Goal: Information Seeking & Learning: Learn about a topic

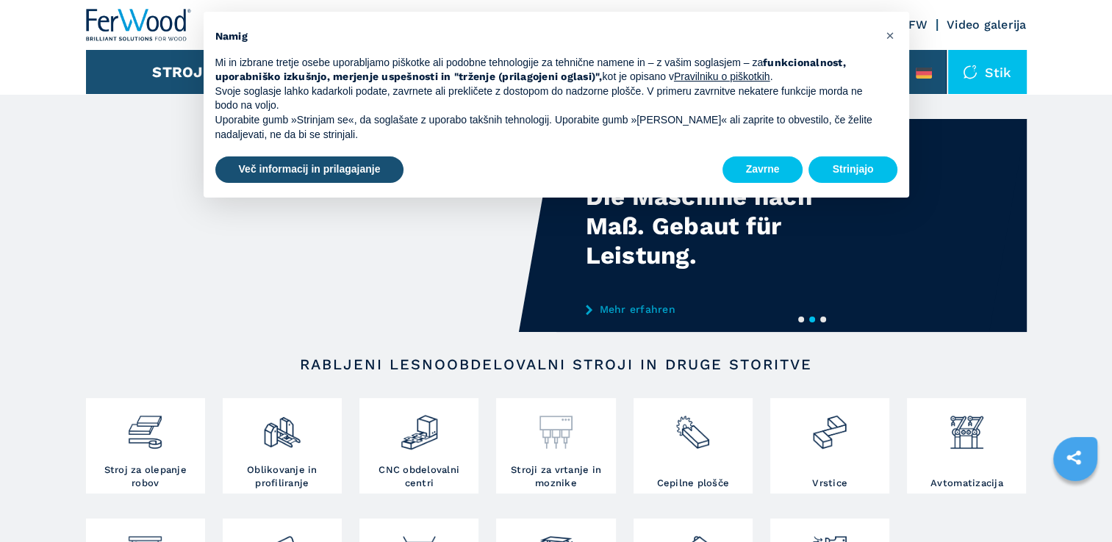
click at [564, 423] on img at bounding box center [556, 427] width 39 height 50
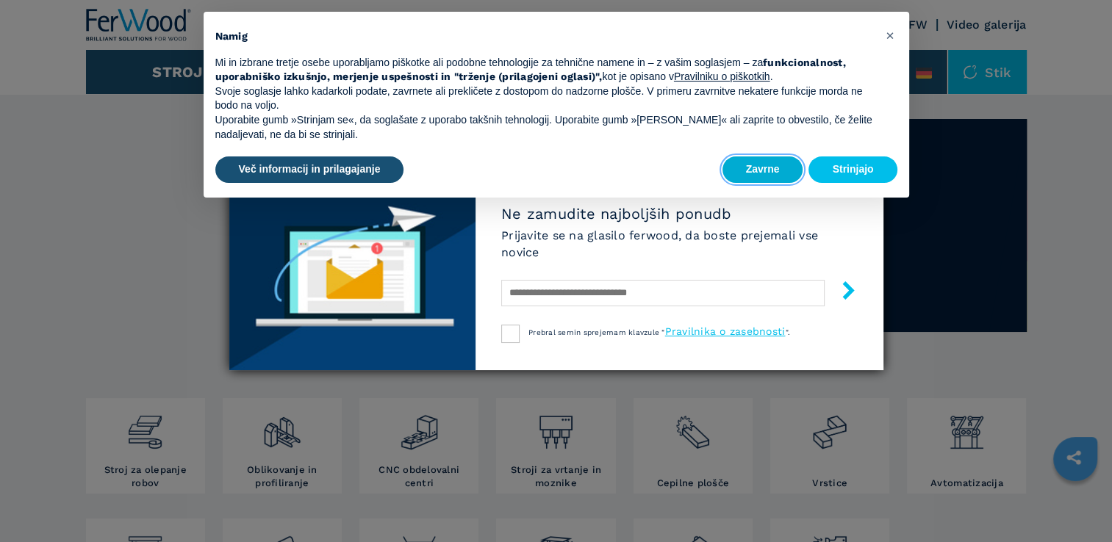
click at [779, 172] on button "Zavrne" at bounding box center [762, 170] width 81 height 26
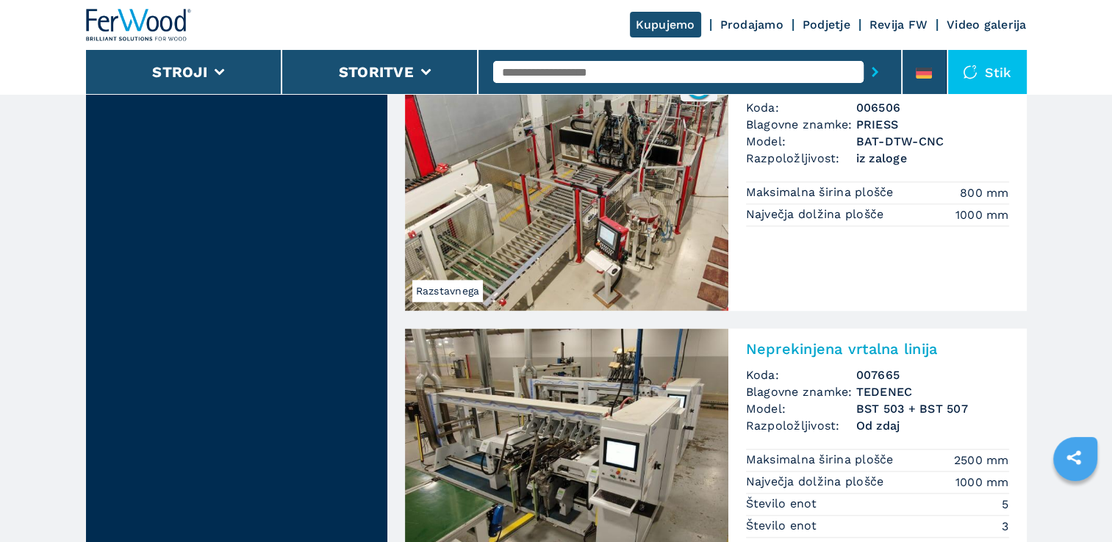
scroll to position [1911, 0]
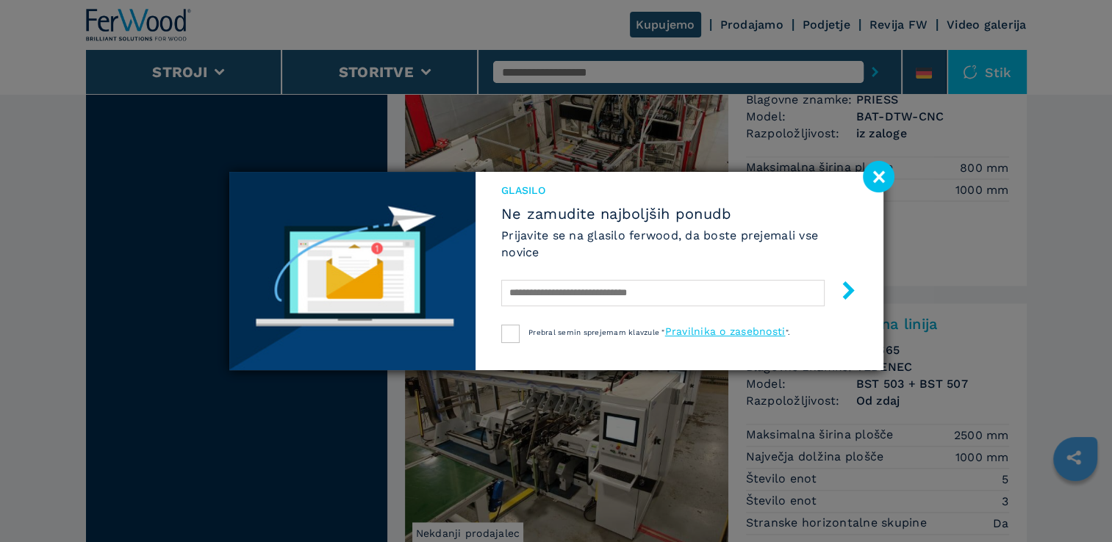
click at [888, 178] on image at bounding box center [879, 177] width 32 height 32
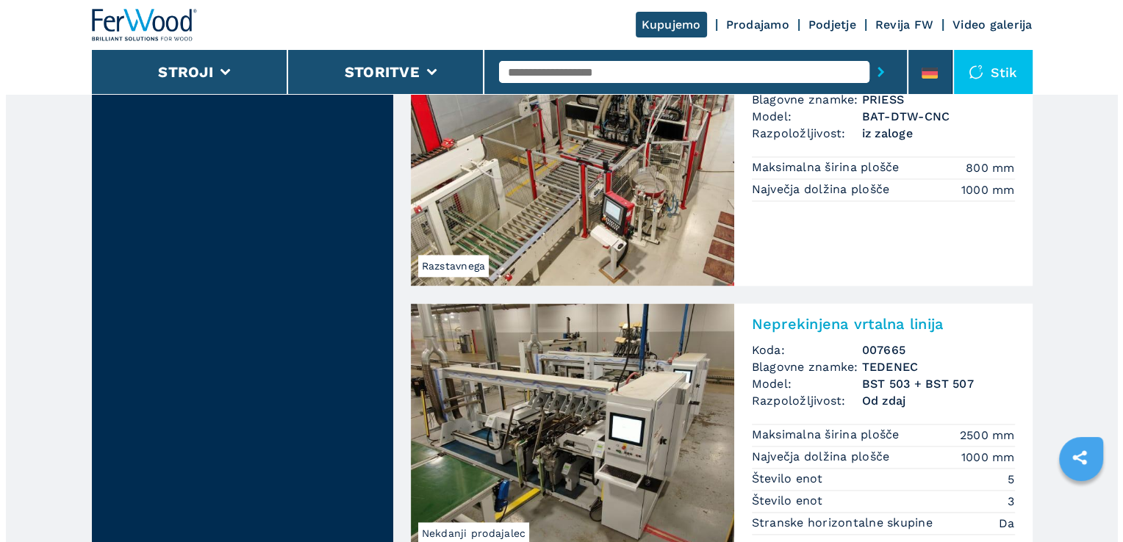
scroll to position [1690, 0]
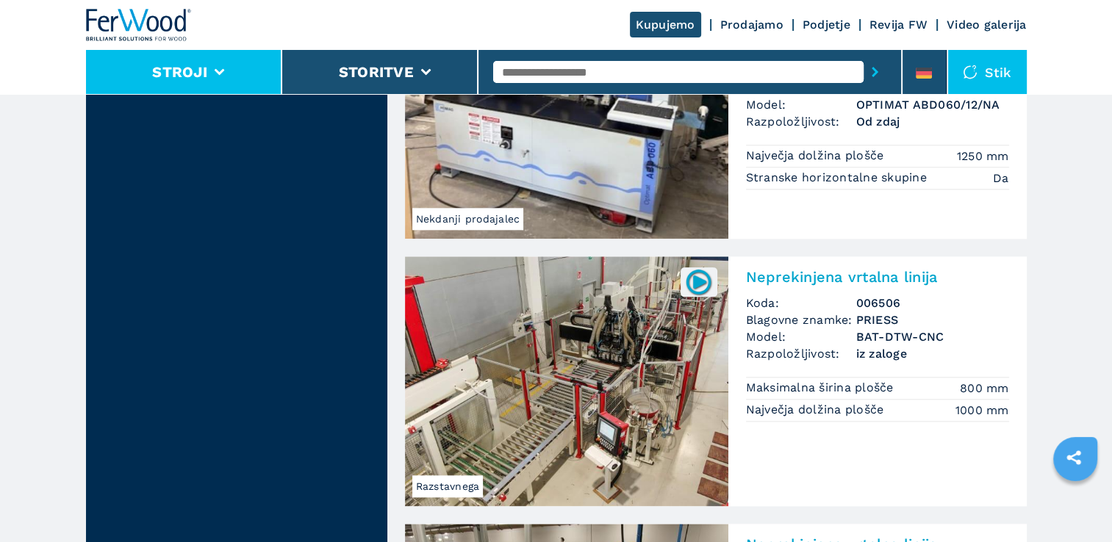
click at [188, 78] on button "Stroji" at bounding box center [179, 72] width 55 height 18
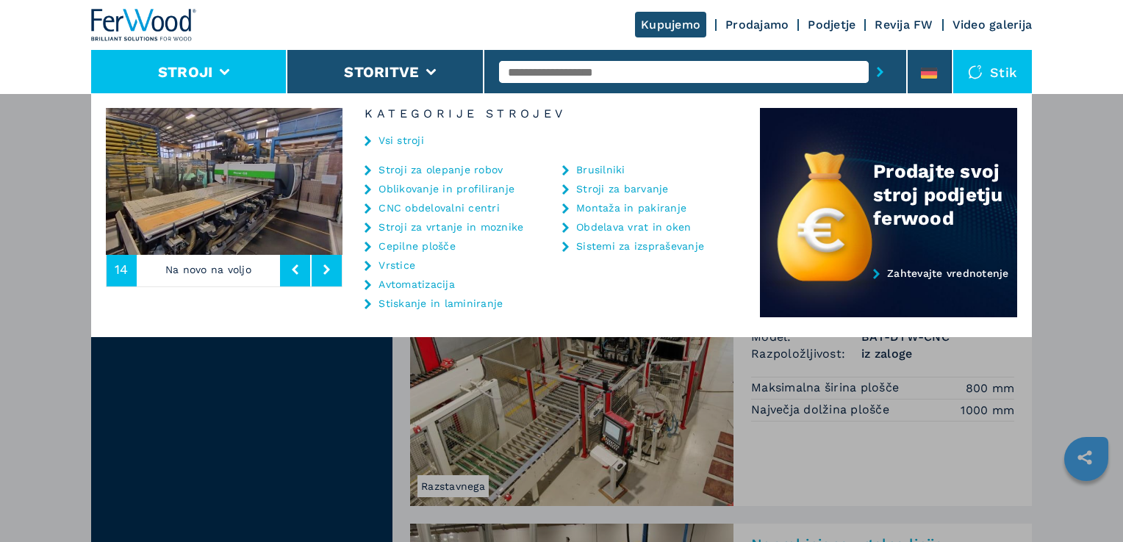
click at [410, 207] on link "CNC obdelovalni centri" at bounding box center [439, 208] width 121 height 10
click at [431, 209] on link "CNC obdelovalni centri" at bounding box center [439, 208] width 121 height 10
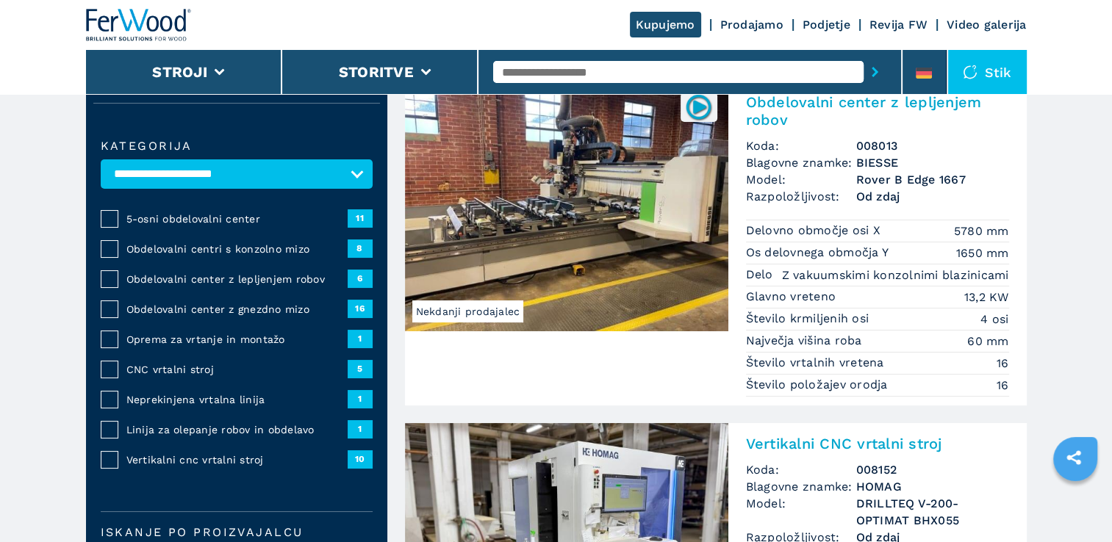
scroll to position [73, 0]
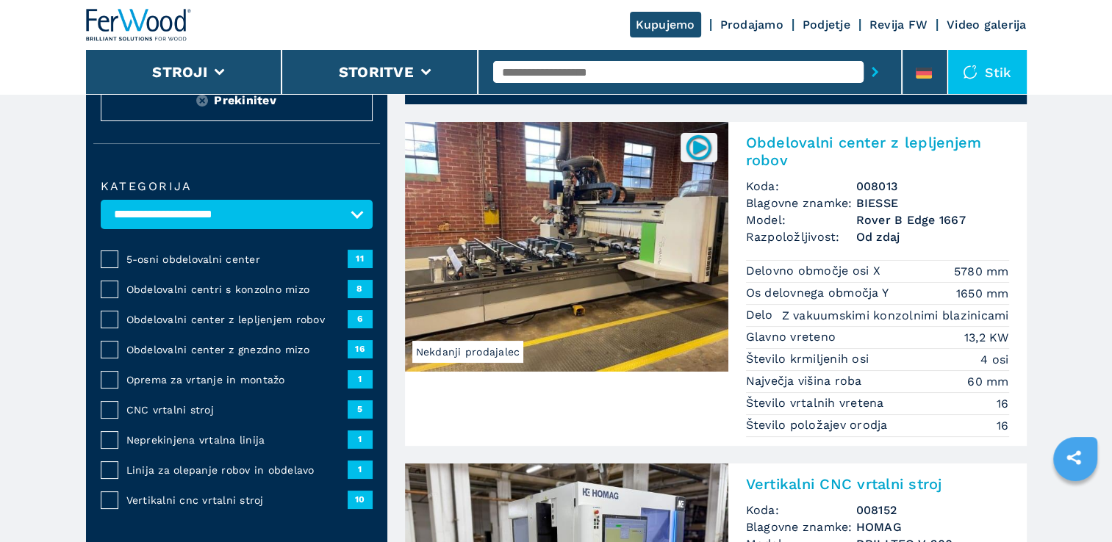
click at [232, 259] on span "5-osni obdelovalni center" at bounding box center [236, 259] width 221 height 15
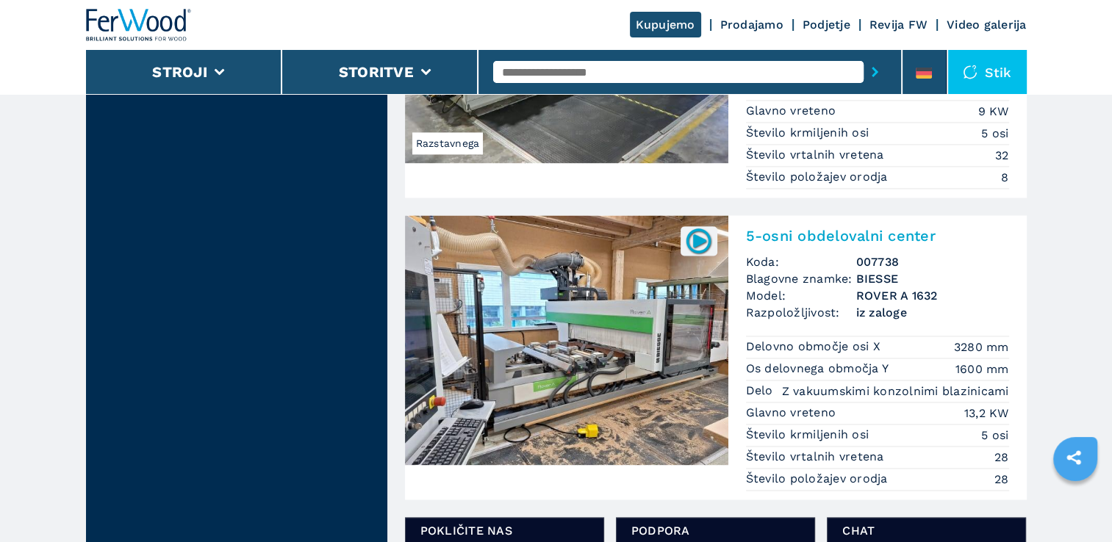
scroll to position [2205, 0]
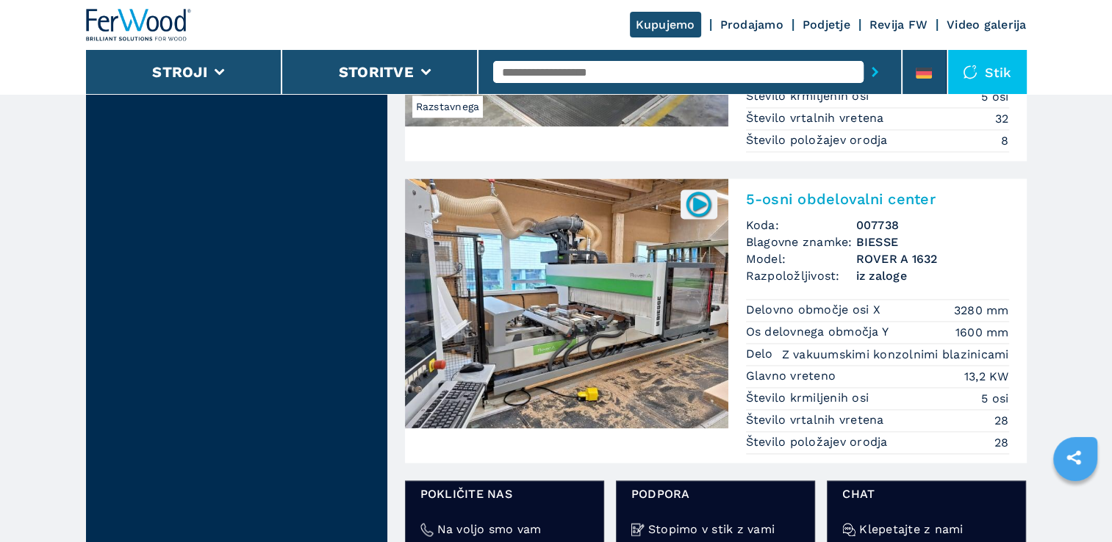
click at [573, 266] on img at bounding box center [566, 304] width 323 height 250
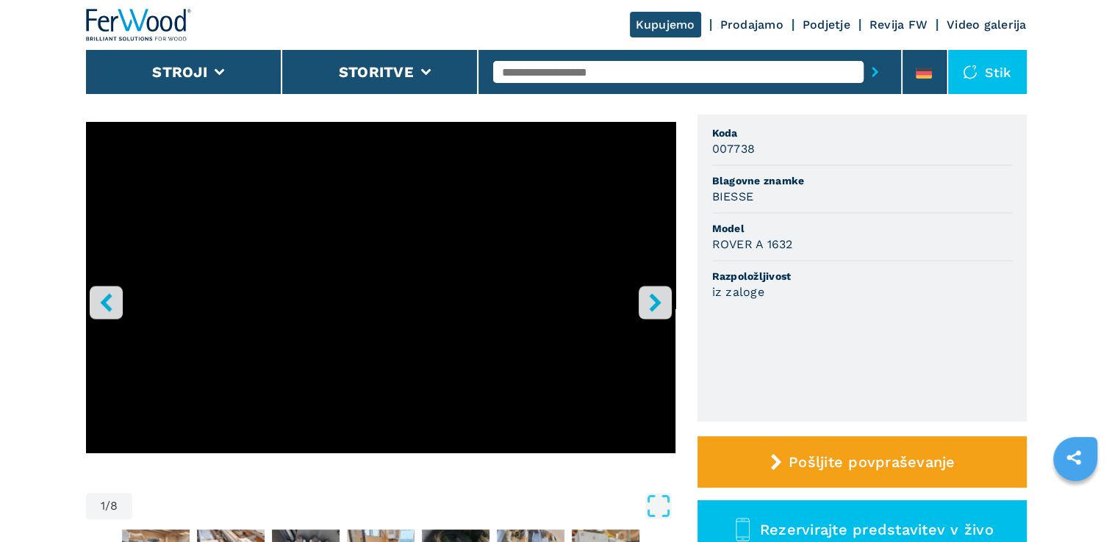
scroll to position [147, 0]
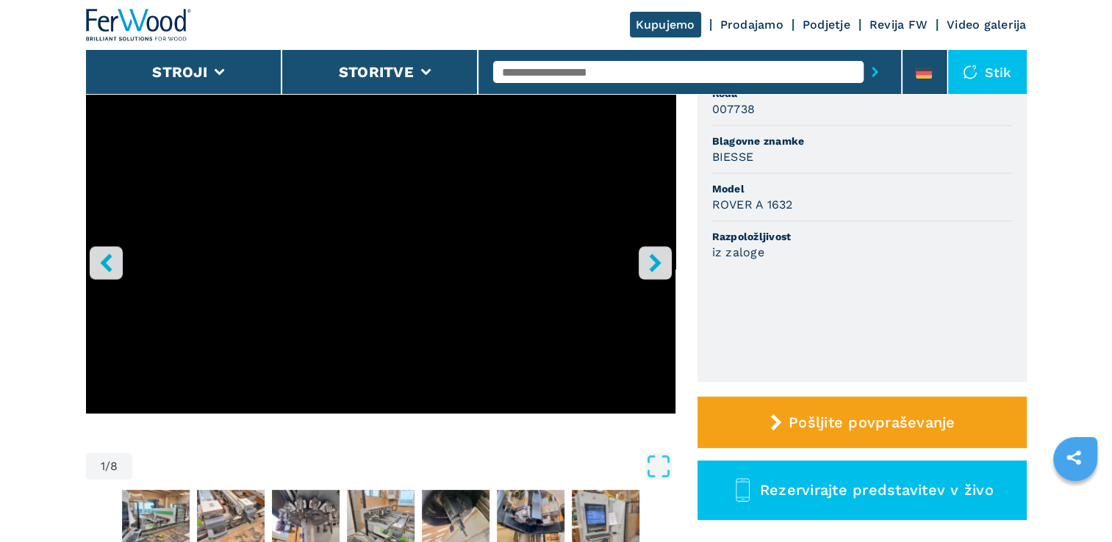
click at [649, 261] on icon "desni gumb" at bounding box center [655, 263] width 18 height 18
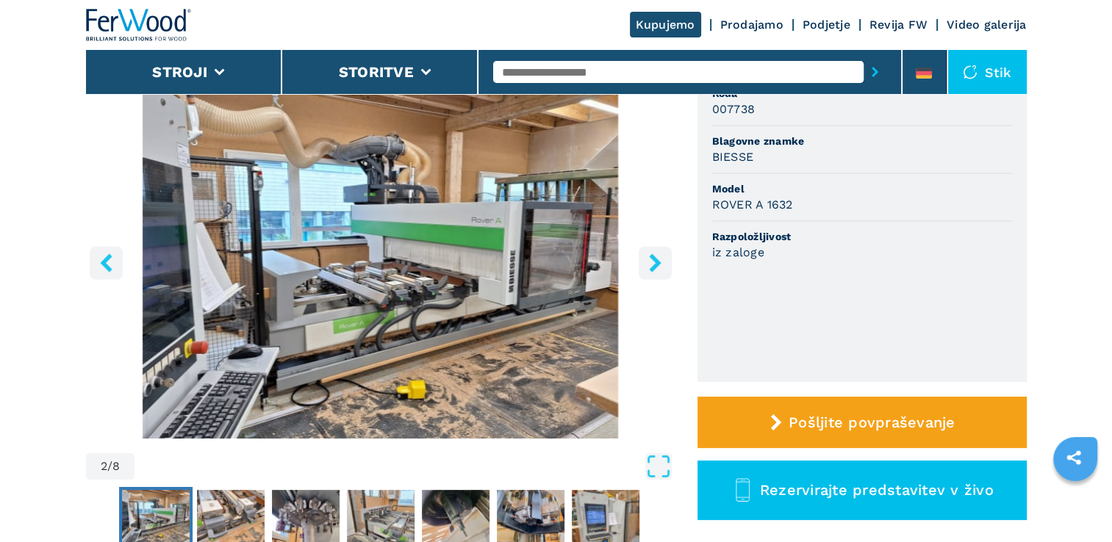
click at [649, 260] on icon "desni gumb" at bounding box center [655, 263] width 18 height 18
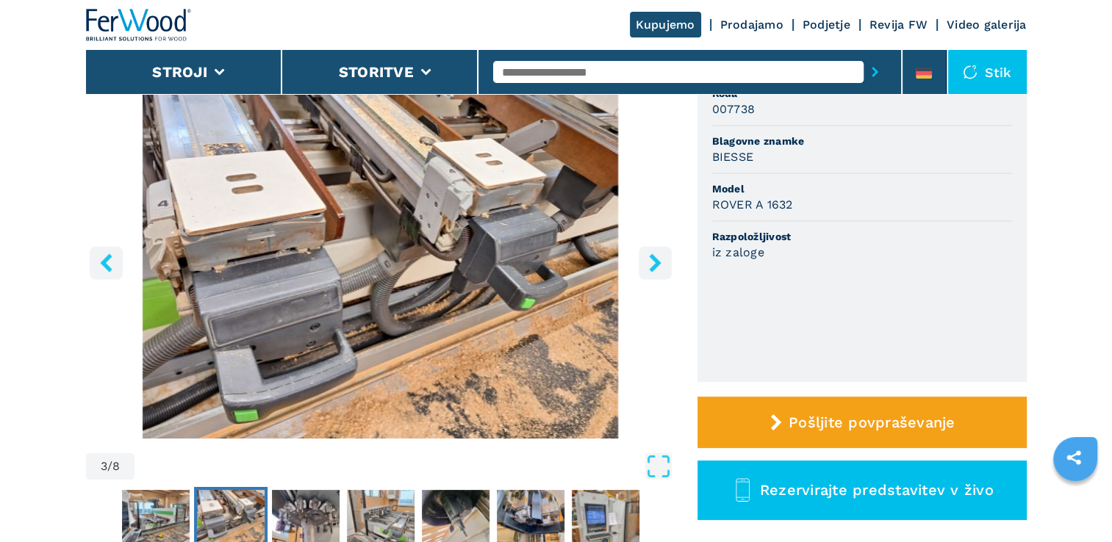
click at [649, 260] on icon "desni gumb" at bounding box center [655, 263] width 18 height 18
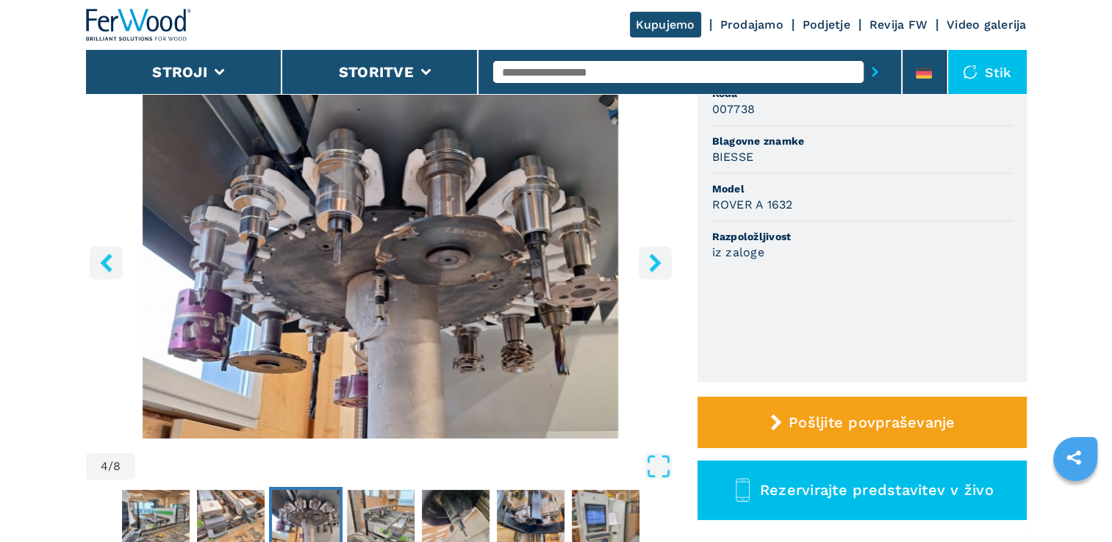
click at [649, 260] on icon "desni gumb" at bounding box center [655, 263] width 18 height 18
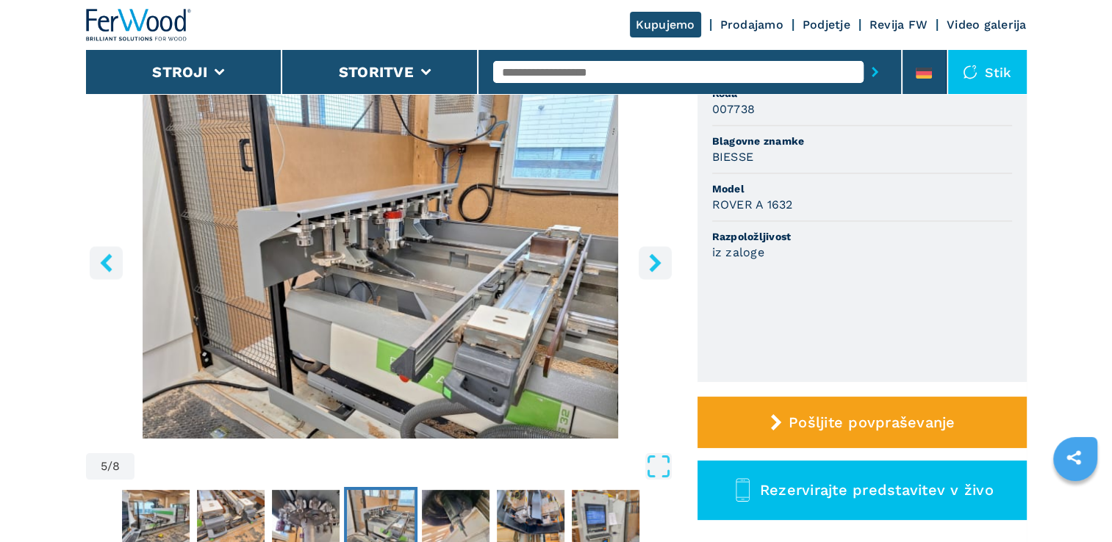
click at [649, 260] on icon "desni gumb" at bounding box center [655, 263] width 18 height 18
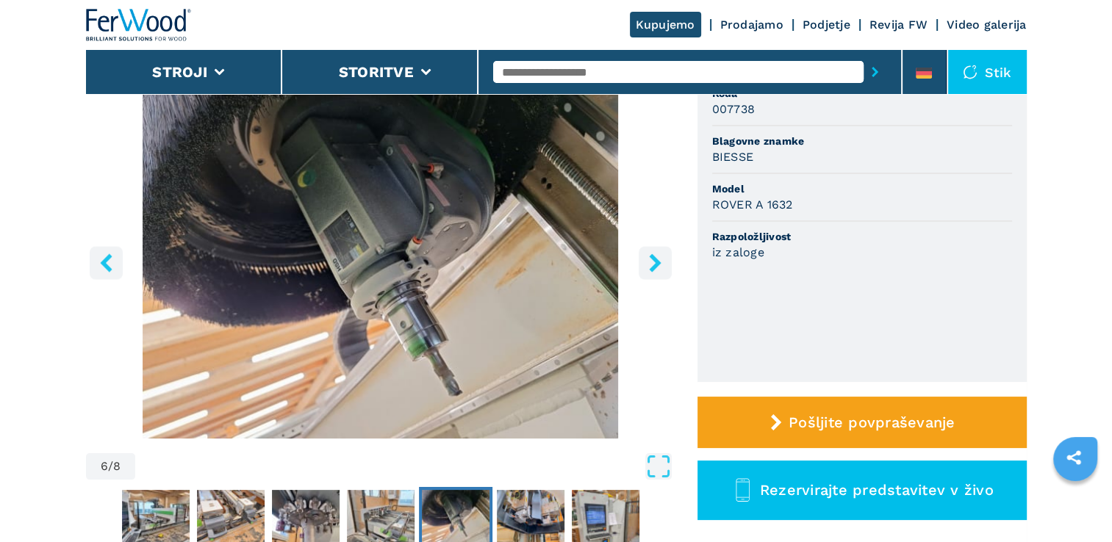
click at [649, 260] on icon "desni gumb" at bounding box center [655, 263] width 18 height 18
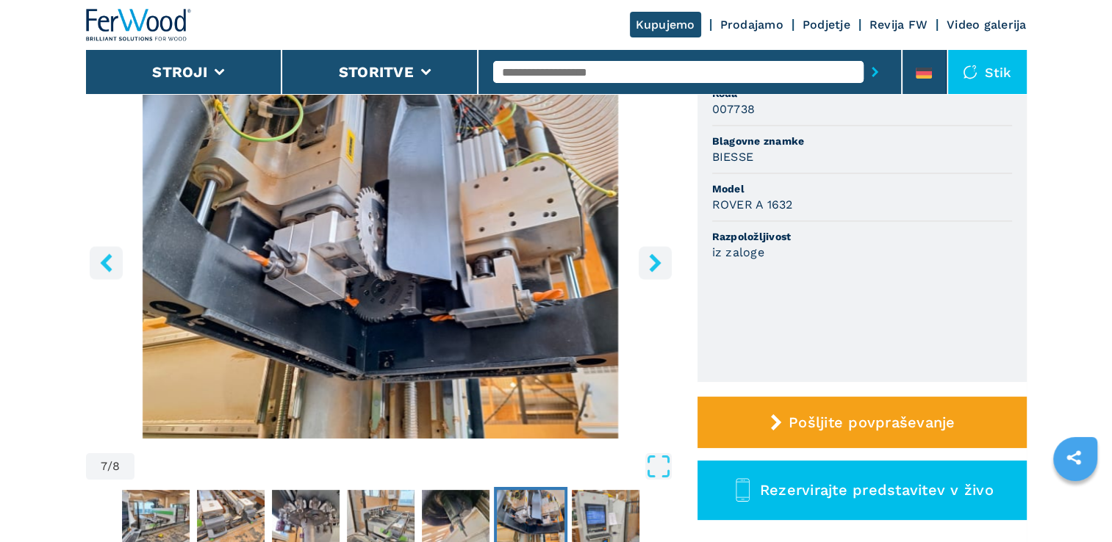
click at [649, 260] on icon "desni gumb" at bounding box center [655, 263] width 18 height 18
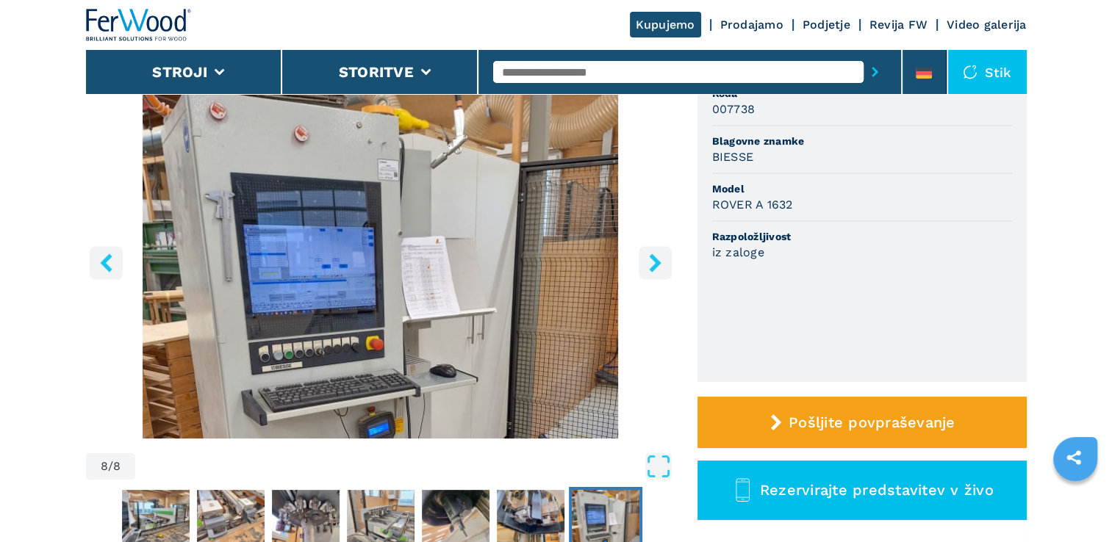
click at [649, 260] on icon "desni gumb" at bounding box center [655, 263] width 18 height 18
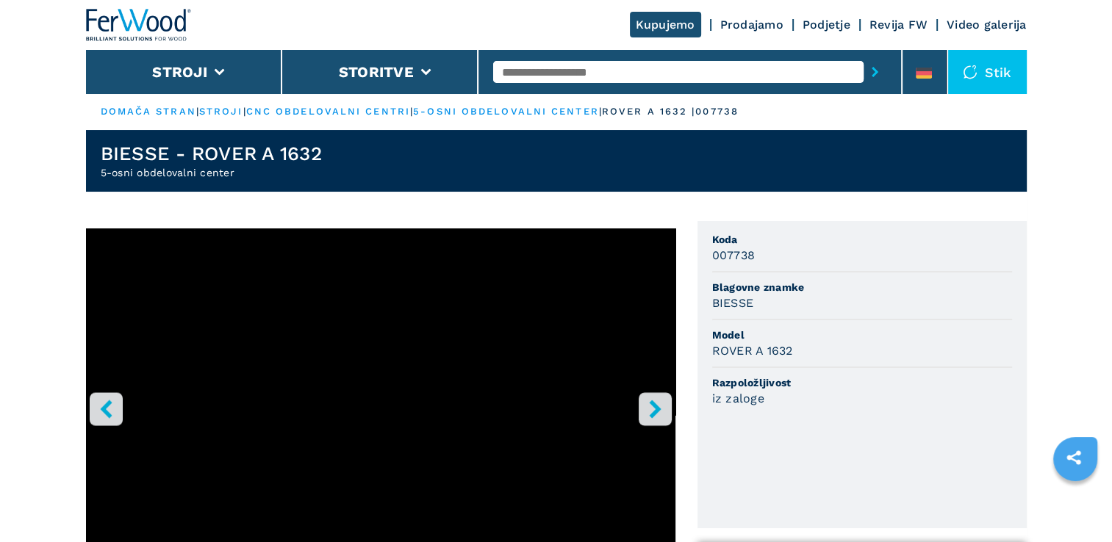
scroll to position [0, 0]
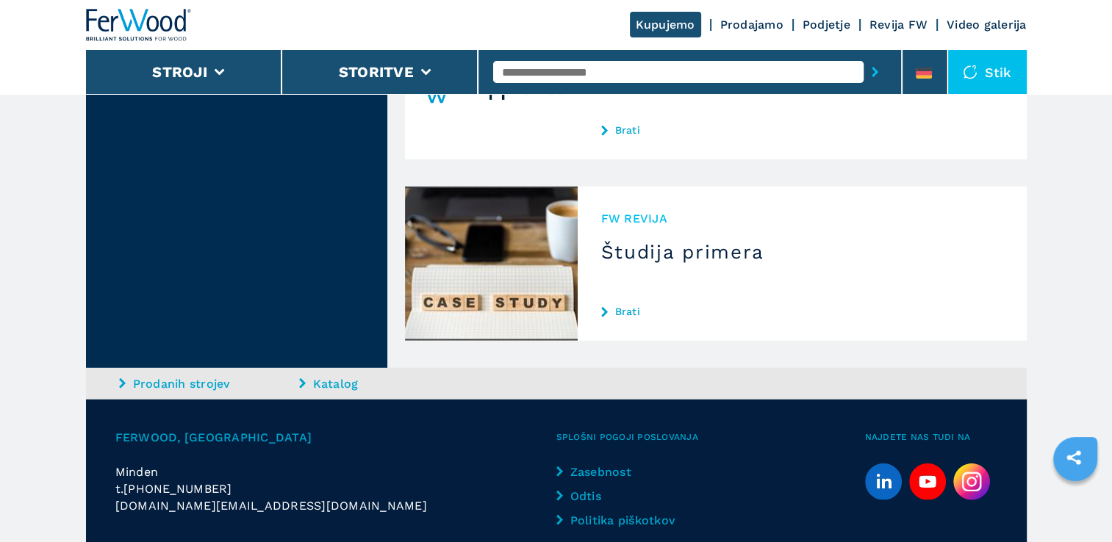
scroll to position [4079, 0]
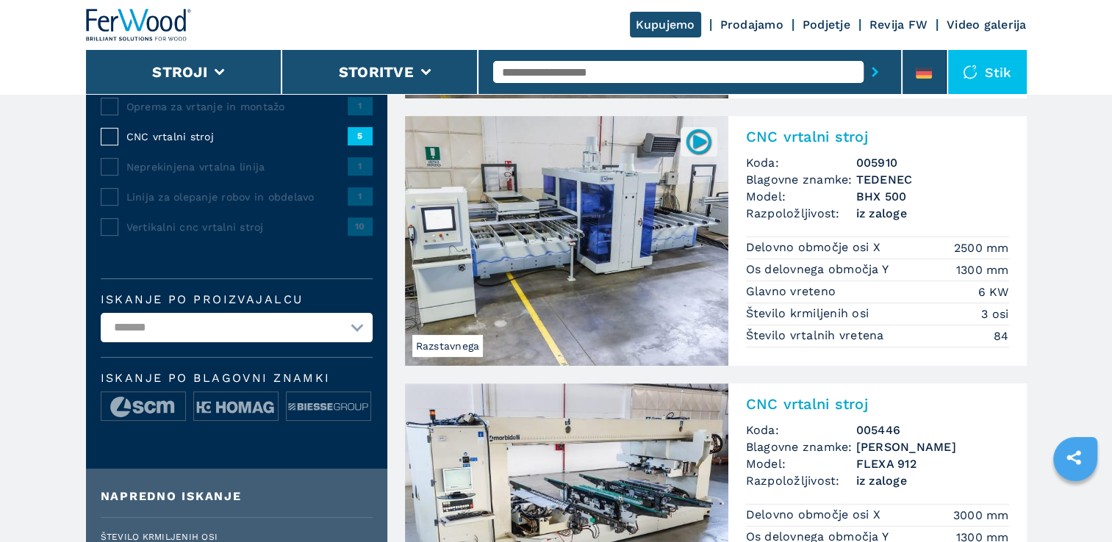
scroll to position [661, 0]
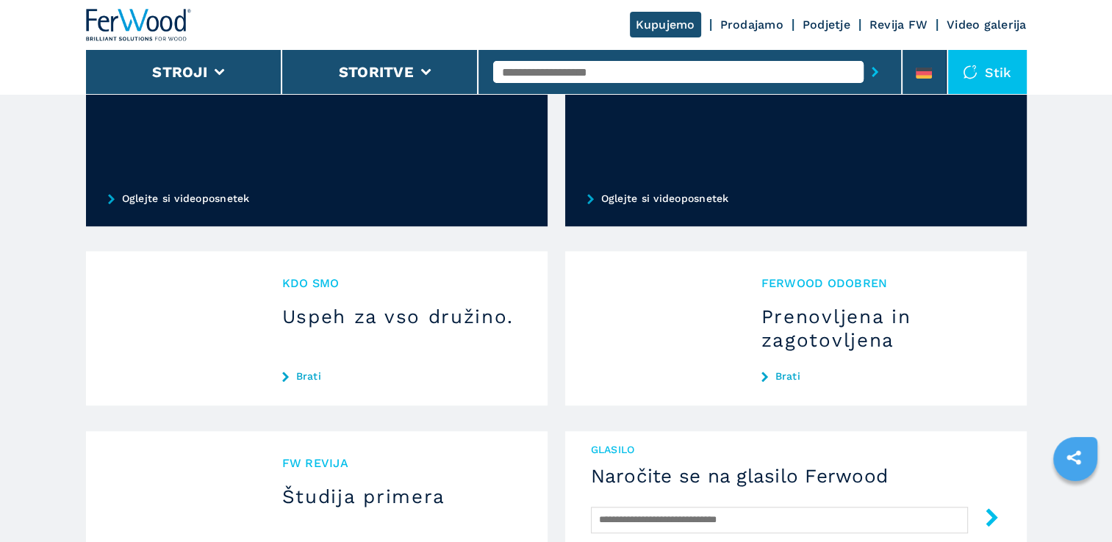
scroll to position [1088, 0]
